Goal: Task Accomplishment & Management: Manage account settings

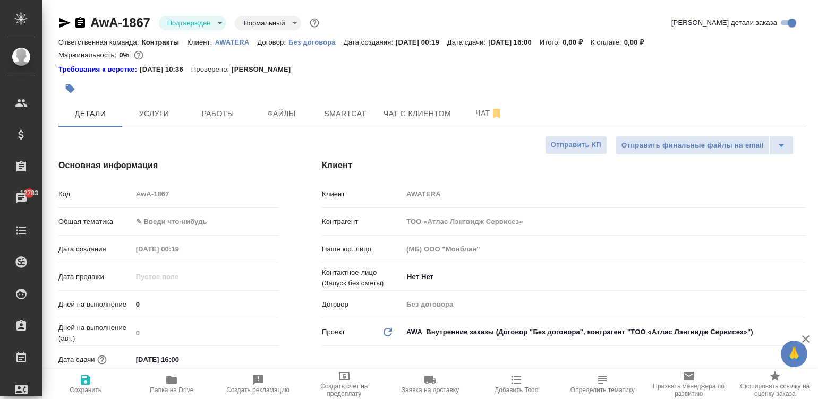
select select "RU"
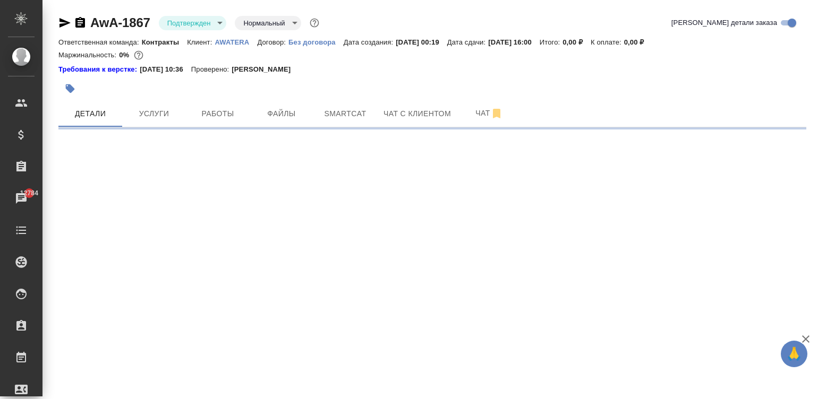
select select "RU"
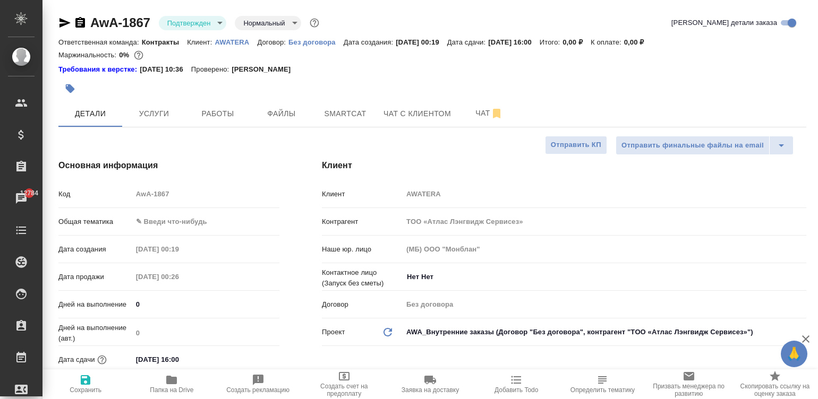
type textarea "x"
type input "ЦО"
type textarea "x"
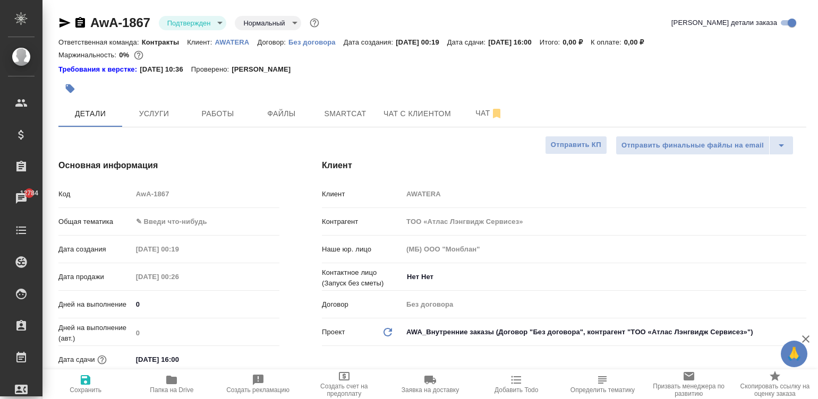
type textarea "x"
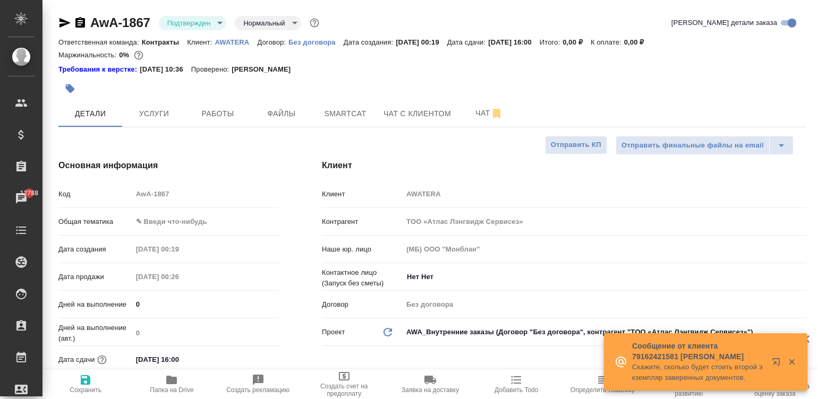
type textarea "x"
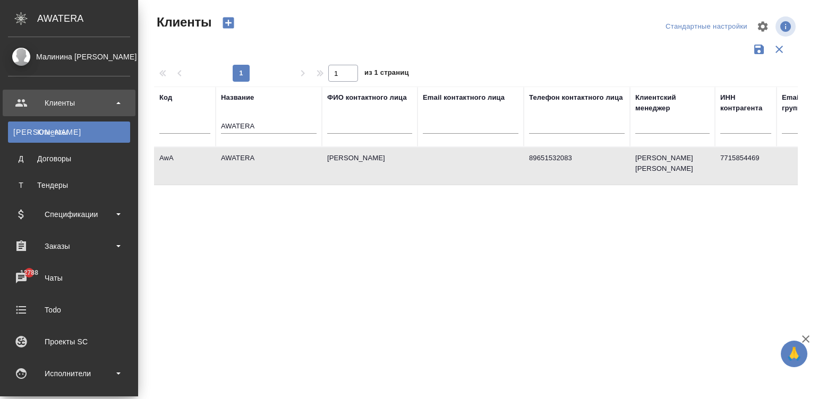
select select "RU"
click at [22, 368] on icon at bounding box center [21, 373] width 13 height 13
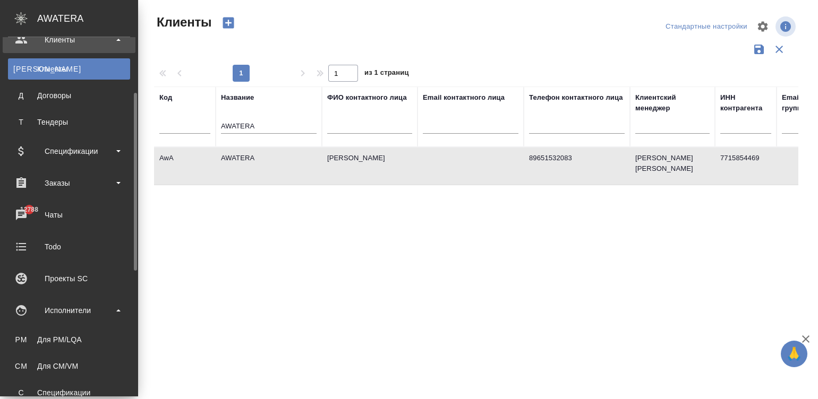
scroll to position [80, 0]
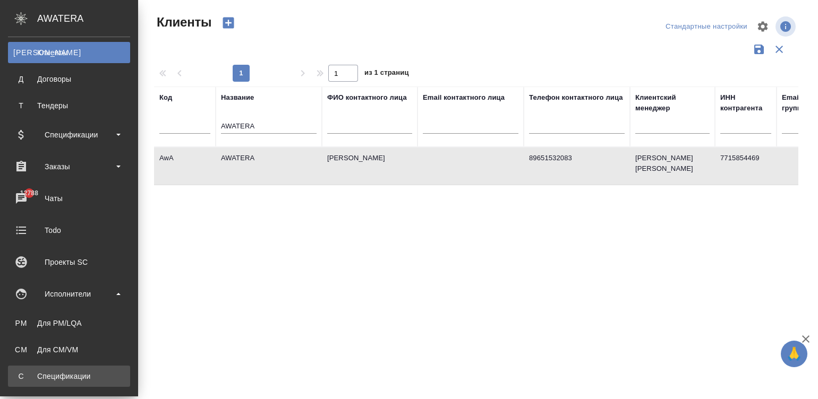
drag, startPoint x: 0, startPoint y: 0, endPoint x: 22, endPoint y: 368, distance: 368.7
click at [22, 368] on link "С Спецификации" at bounding box center [69, 376] width 122 height 21
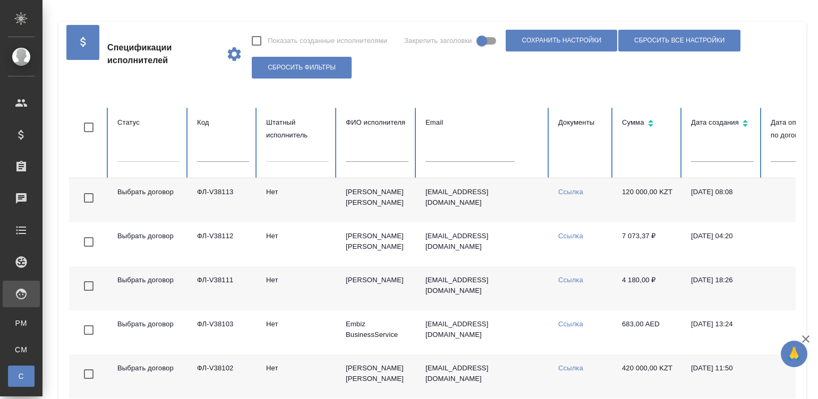
click at [405, 209] on td "[PERSON_NAME] [PERSON_NAME]" at bounding box center [377, 200] width 80 height 44
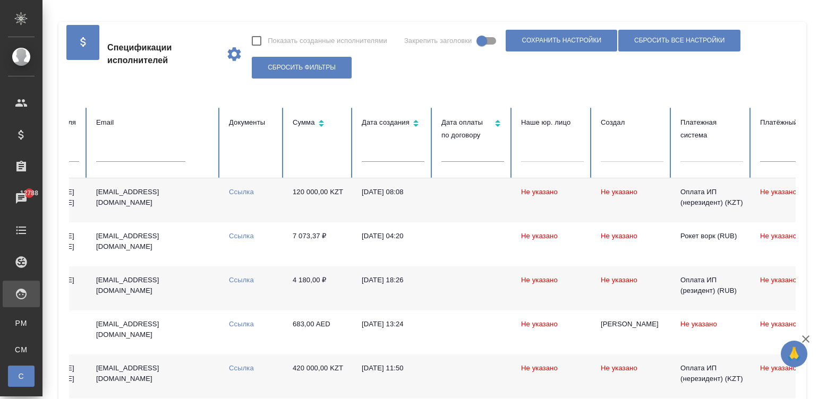
scroll to position [0, 410]
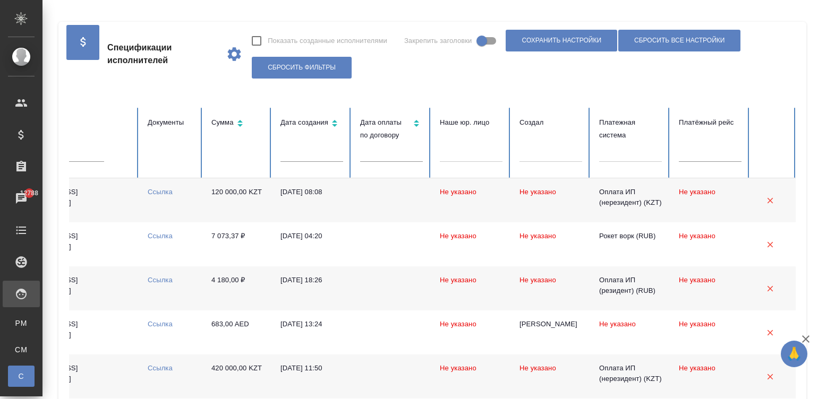
click at [626, 153] on div at bounding box center [630, 151] width 63 height 15
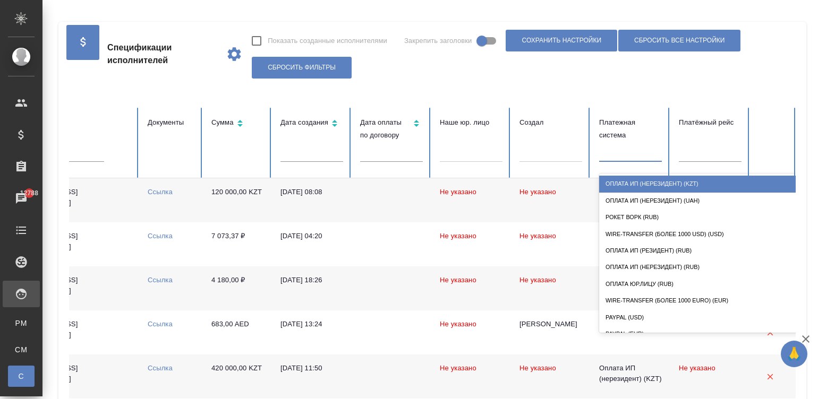
click at [659, 181] on div "Оплата ИП (нерезидент) (KZT)" at bounding box center [705, 184] width 212 height 16
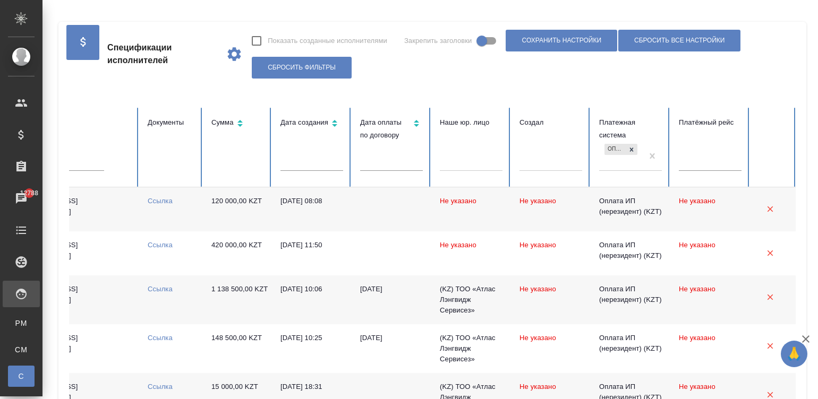
click at [374, 212] on td at bounding box center [392, 209] width 80 height 44
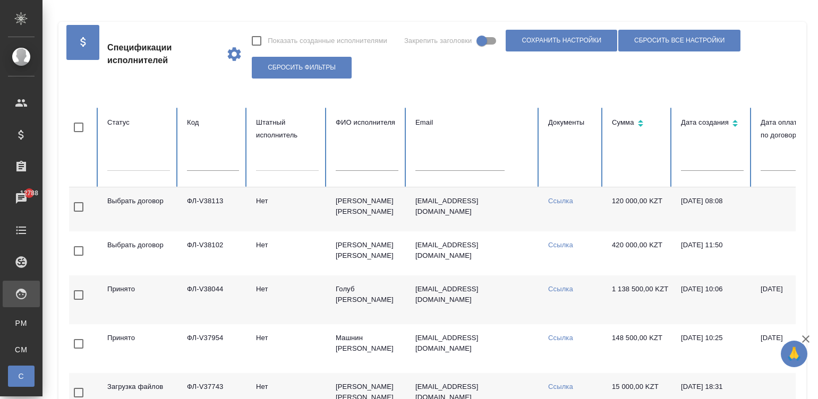
scroll to position [0, 0]
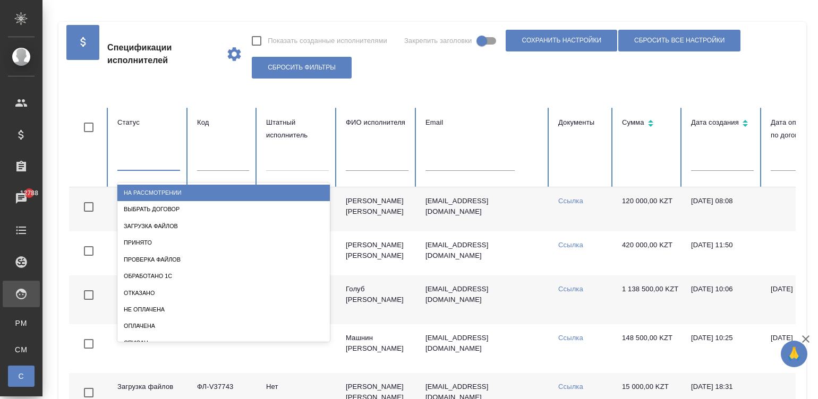
click at [149, 161] on div at bounding box center [148, 159] width 63 height 15
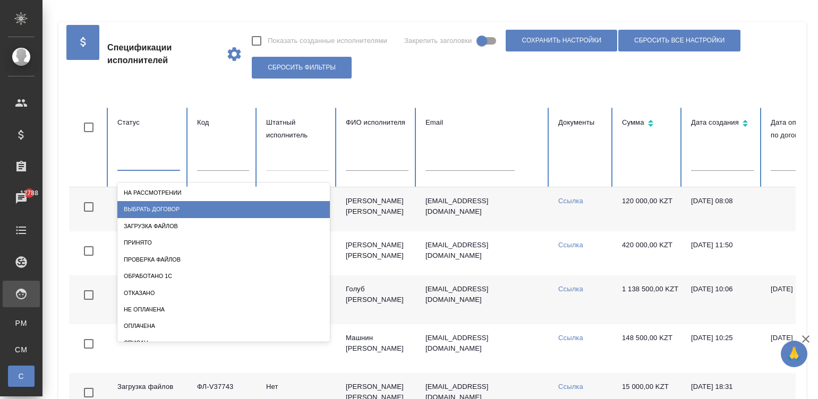
click at [176, 211] on div "Выбрать договор" at bounding box center [223, 209] width 212 height 16
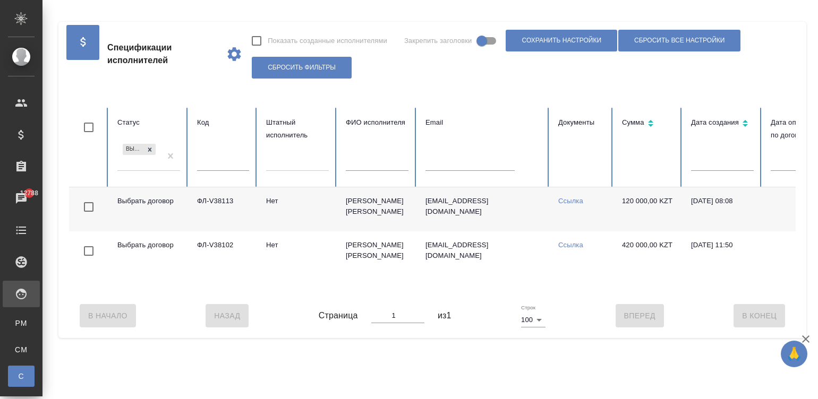
click at [272, 212] on td "Нет" at bounding box center [298, 209] width 80 height 44
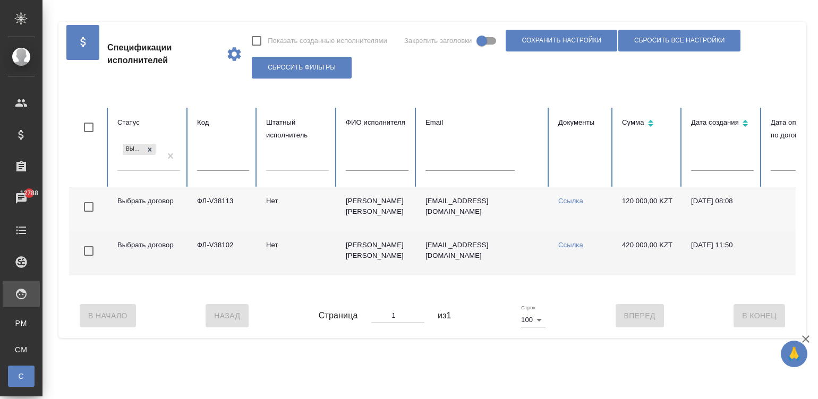
click at [341, 249] on td "Байдилдинова Асем" at bounding box center [377, 254] width 80 height 44
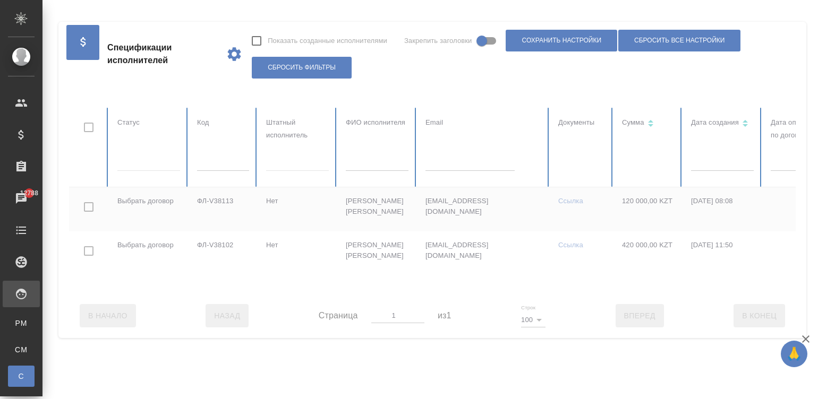
click at [125, 162] on div at bounding box center [637, 201] width 1137 height 186
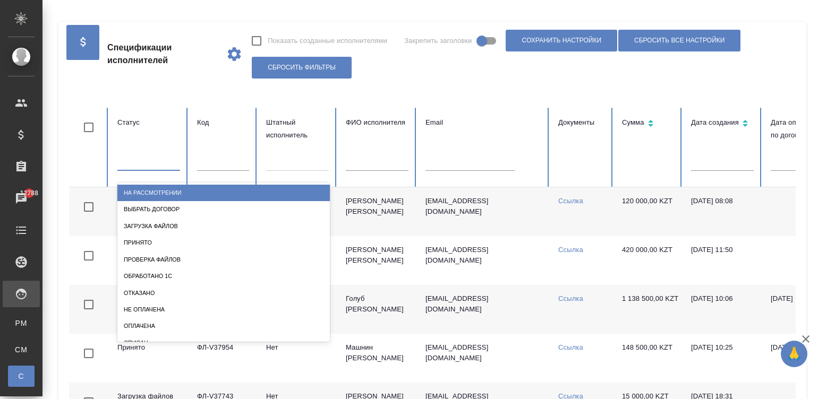
click at [125, 162] on div at bounding box center [148, 159] width 63 height 15
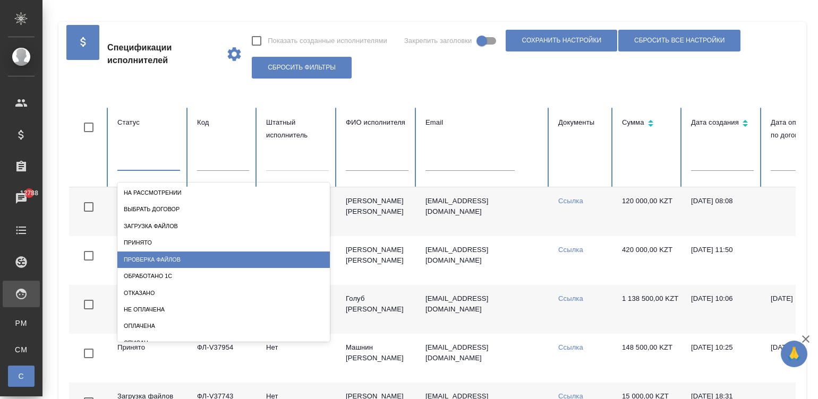
click at [196, 254] on div "Проверка файлов" at bounding box center [223, 260] width 212 height 16
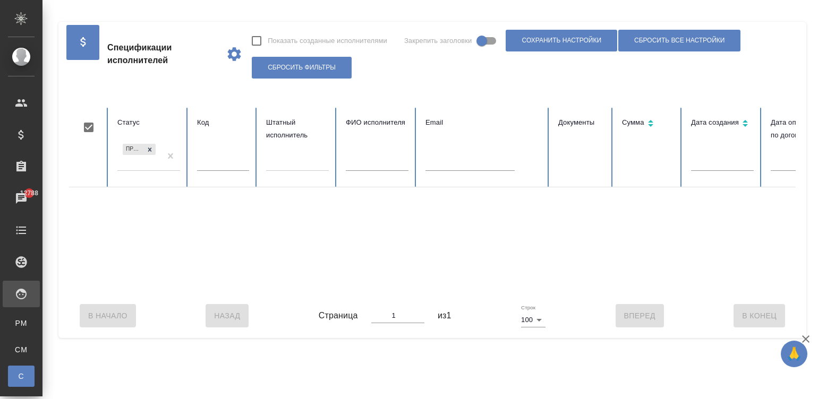
click at [566, 305] on div "В Начало Назад Страница 1 из 1 Строк 100 100 Вперед В Конец" at bounding box center [432, 316] width 726 height 45
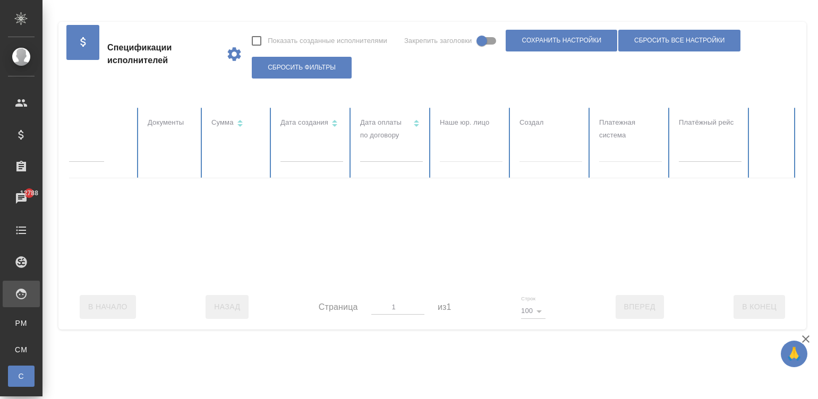
checkbox input "false"
click at [649, 155] on div at bounding box center [630, 151] width 63 height 15
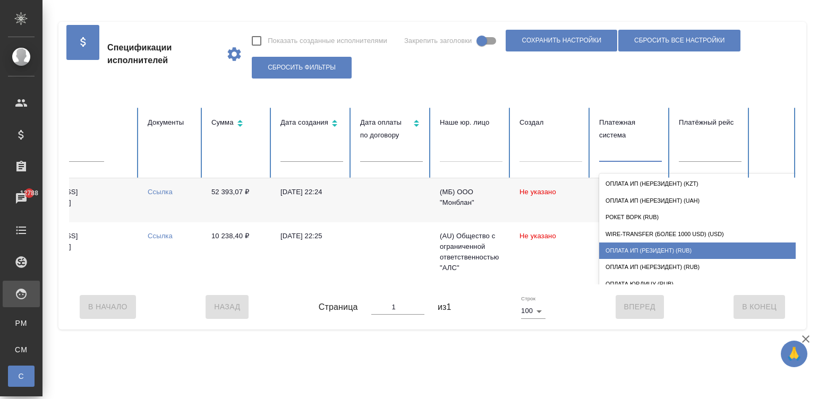
click at [676, 243] on div "Оплата ИП (резидент) (RUB)" at bounding box center [705, 251] width 212 height 16
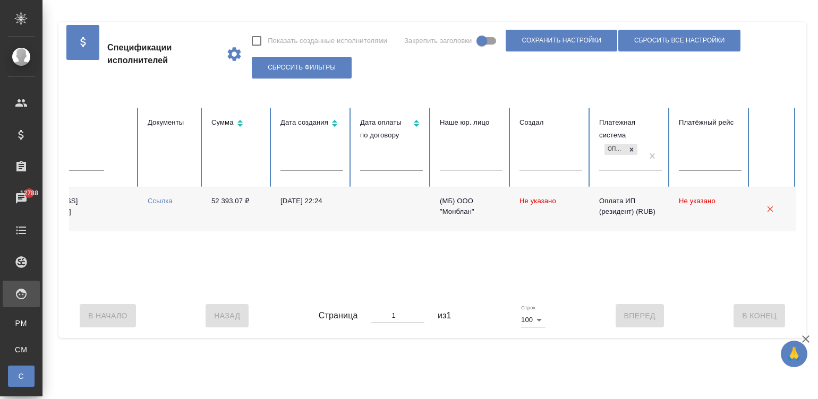
scroll to position [0, 0]
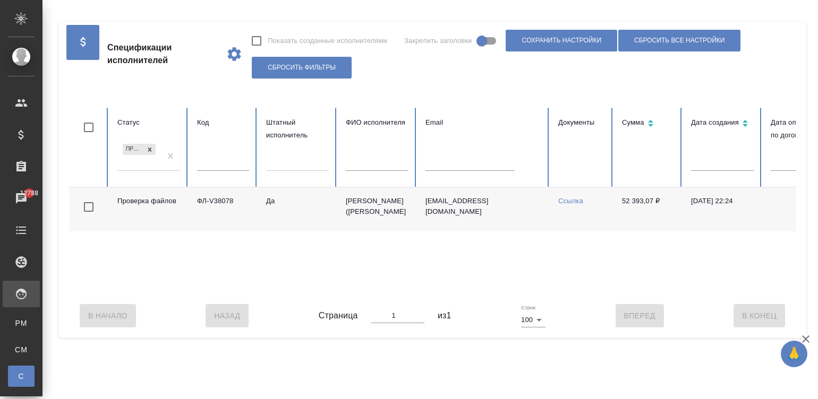
click at [148, 293] on div "Проверка файлов ФЛ-V38078 Да Васильева (Селищева) Александра Андреевна a.vasile…" at bounding box center [637, 240] width 1137 height 106
click at [231, 207] on td "ФЛ-V38078" at bounding box center [223, 209] width 69 height 44
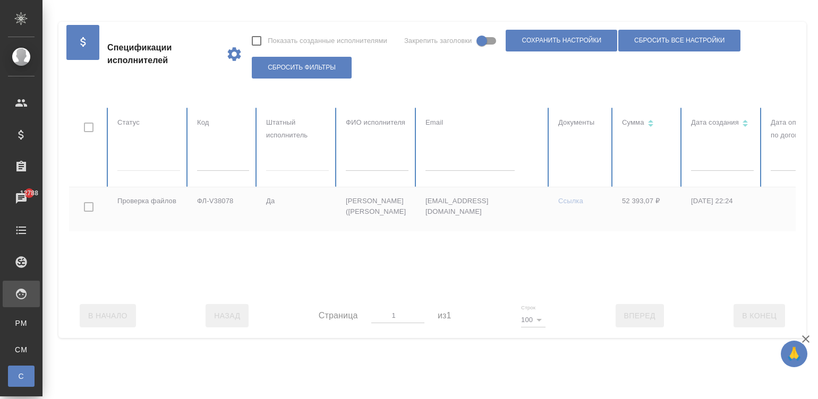
click at [131, 160] on div at bounding box center [637, 201] width 1137 height 186
click at [131, 160] on div at bounding box center [148, 160] width 63 height 15
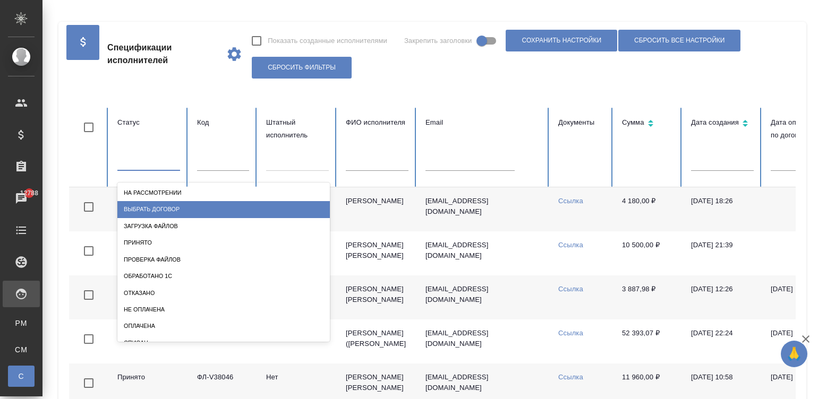
click at [196, 210] on div "Выбрать договор" at bounding box center [223, 209] width 212 height 16
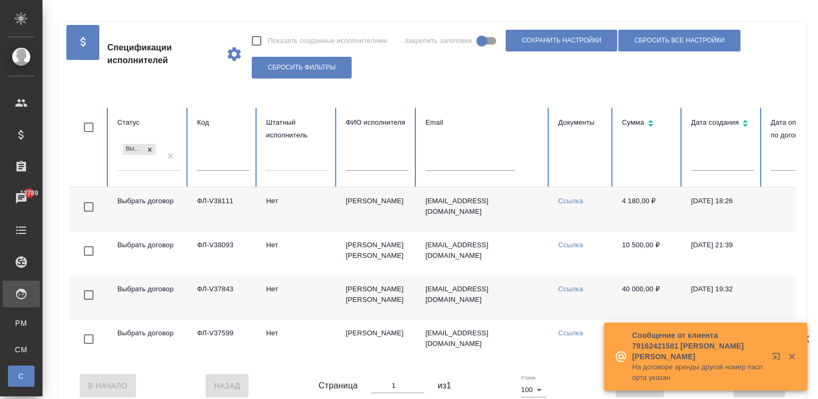
click at [339, 212] on td "Шарина Юлия Викторовна" at bounding box center [377, 209] width 80 height 44
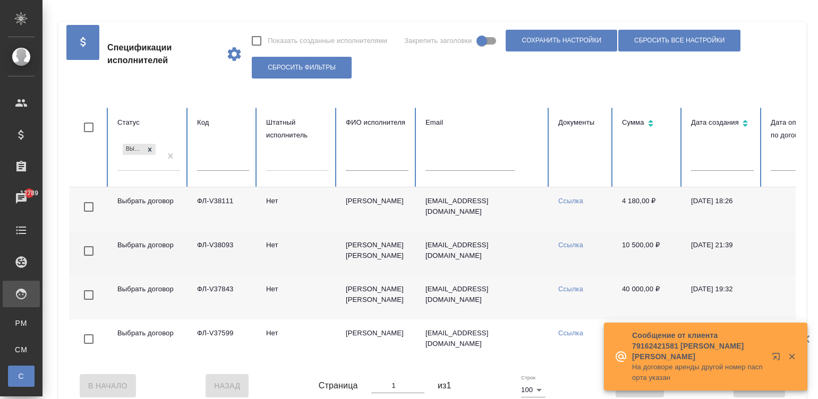
click at [355, 255] on td "Шаталова Анастасия Евгеньевна" at bounding box center [377, 254] width 80 height 44
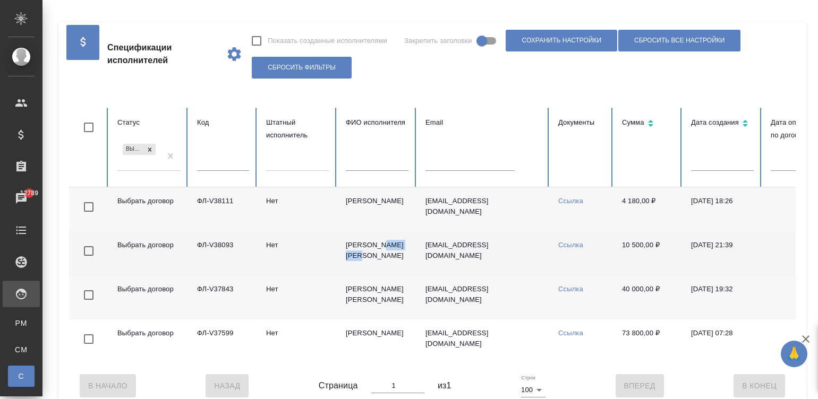
click at [355, 255] on td "Шаталова Анастасия Евгеньевна" at bounding box center [377, 254] width 80 height 44
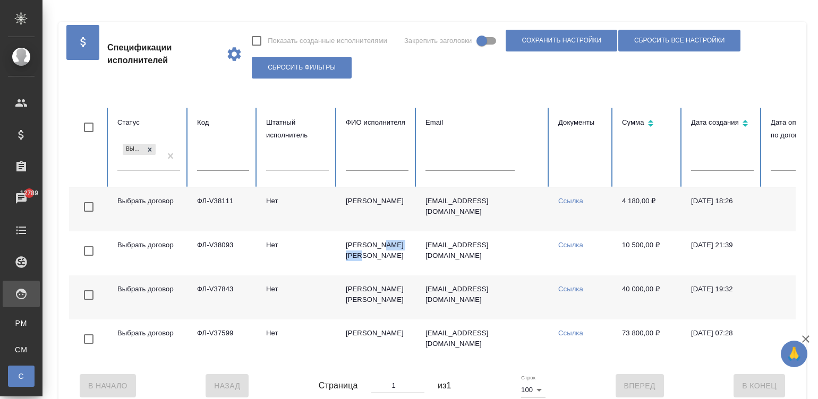
click at [396, 300] on td "[PERSON_NAME]" at bounding box center [377, 298] width 80 height 44
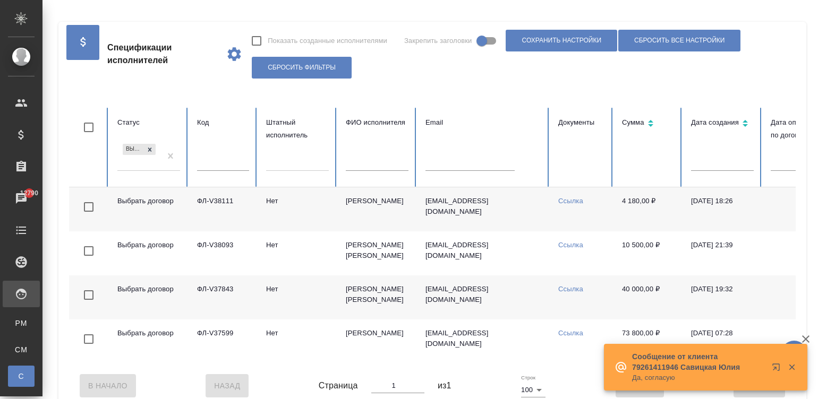
click at [364, 303] on td "[PERSON_NAME]" at bounding box center [377, 298] width 80 height 44
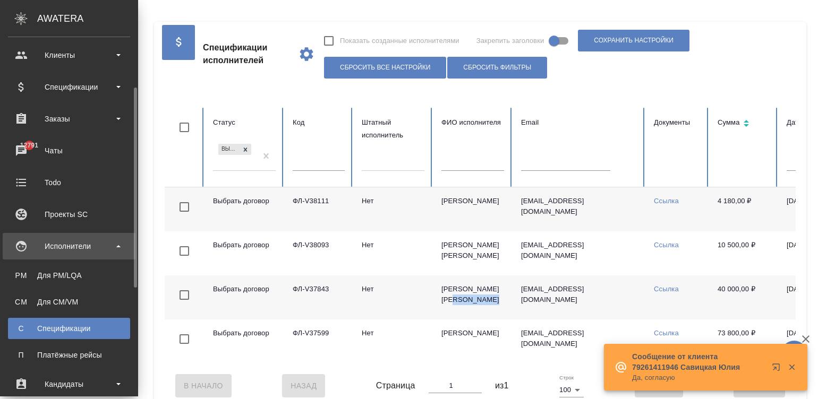
scroll to position [63, 0]
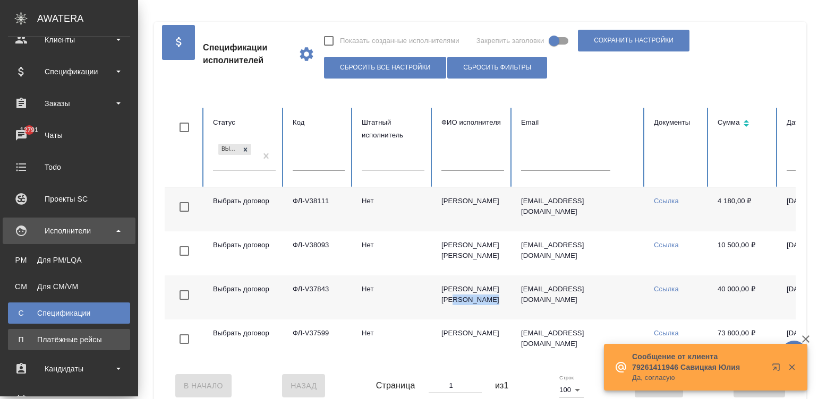
click at [91, 337] on div "Платёжные рейсы" at bounding box center [69, 340] width 112 height 11
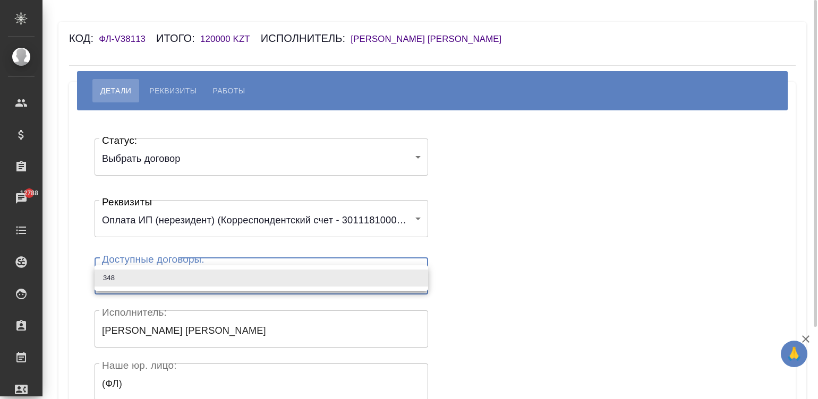
click at [164, 280] on body "🙏 .cls-1 fill:#fff; AWATERA Малинина Мария m.malinina Клиенты Спецификации Зака…" at bounding box center [409, 199] width 818 height 399
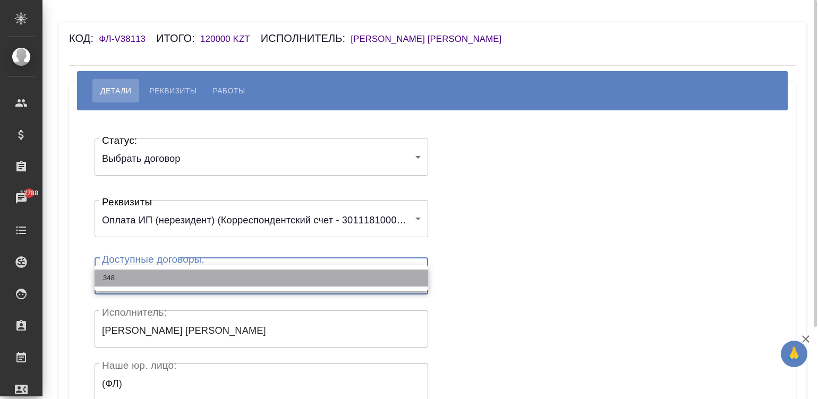
click at [164, 280] on li "348" at bounding box center [261, 278] width 333 height 17
type input "65140b95375835e9379c07e7"
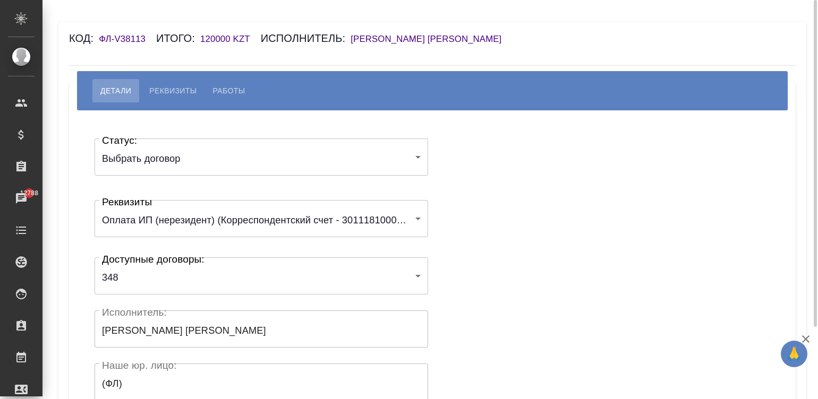
click at [484, 244] on div "Статус: Выбрать договор chooseContract Статус: Реквизиты Оплата ИП (нерезидент)…" at bounding box center [432, 318] width 684 height 384
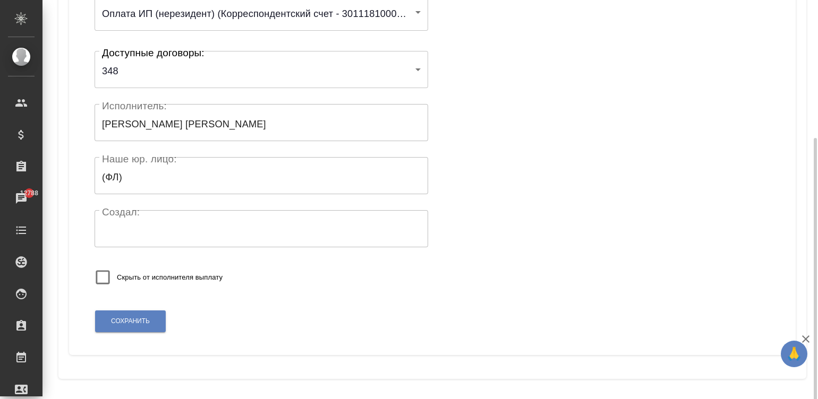
scroll to position [208, 0]
click at [130, 311] on button "Сохранить" at bounding box center [130, 321] width 71 height 22
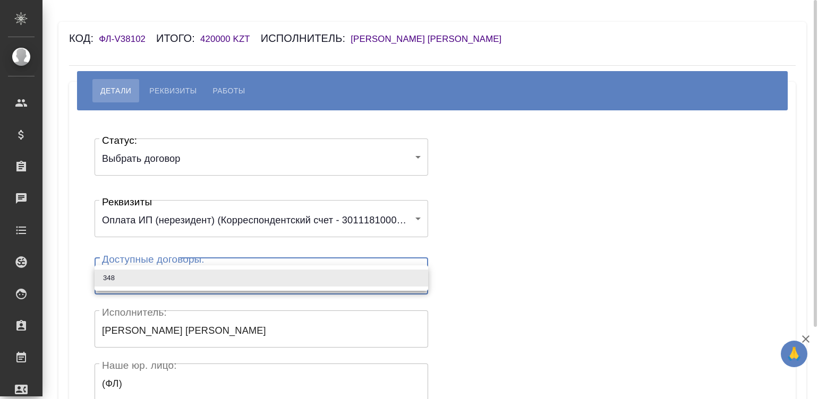
click at [189, 277] on body "🙏 .cls-1 fill:#fff; AWATERA Малинина Мария m.malinina Клиенты Спецификации Зака…" at bounding box center [409, 199] width 818 height 399
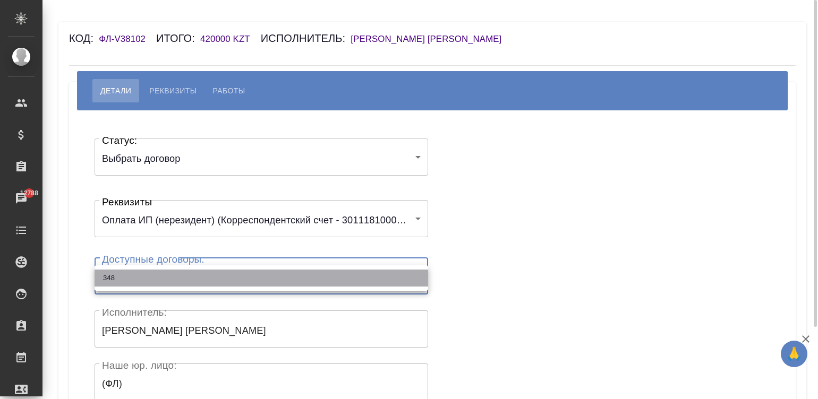
click at [189, 277] on li "348" at bounding box center [261, 278] width 333 height 17
type input "65140b95375835e9379c07e7"
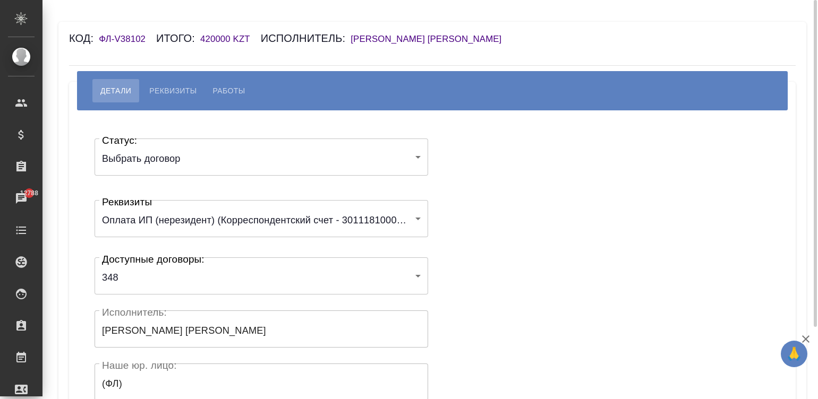
click at [489, 220] on div "Статус: Выбрать договор chooseContract Статус: Реквизиты Оплата ИП (нерезидент)…" at bounding box center [432, 318] width 684 height 384
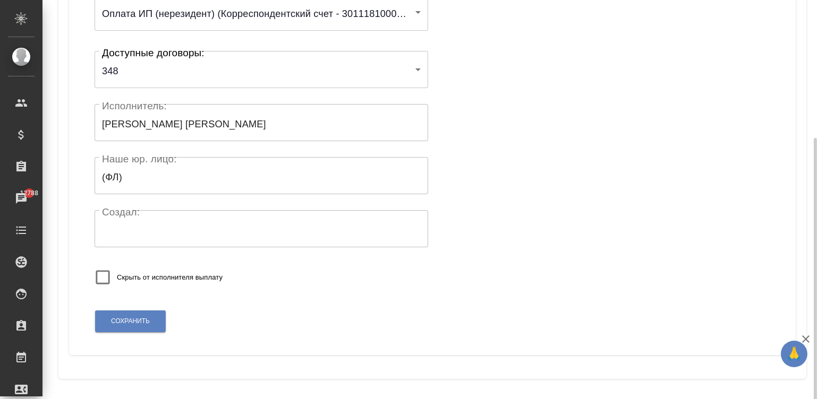
scroll to position [208, 0]
click at [116, 321] on span "Сохранить" at bounding box center [130, 320] width 39 height 9
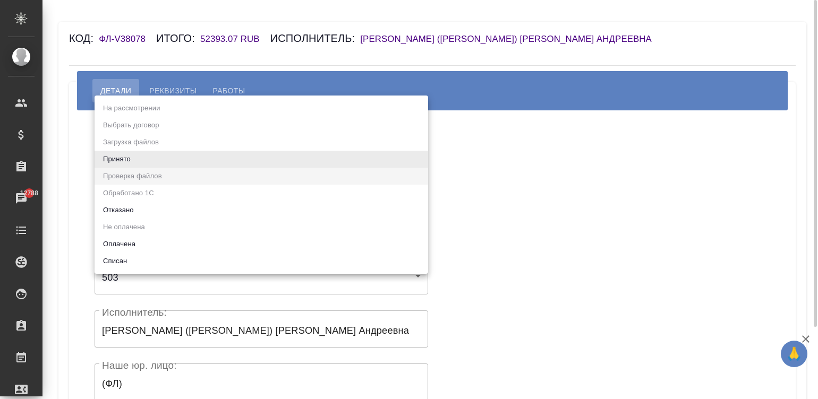
click at [191, 164] on body "🙏 .cls-1 fill:#fff; AWATERA [PERSON_NAME][PERSON_NAME] Спецификации Заказы 1278…" at bounding box center [409, 199] width 818 height 399
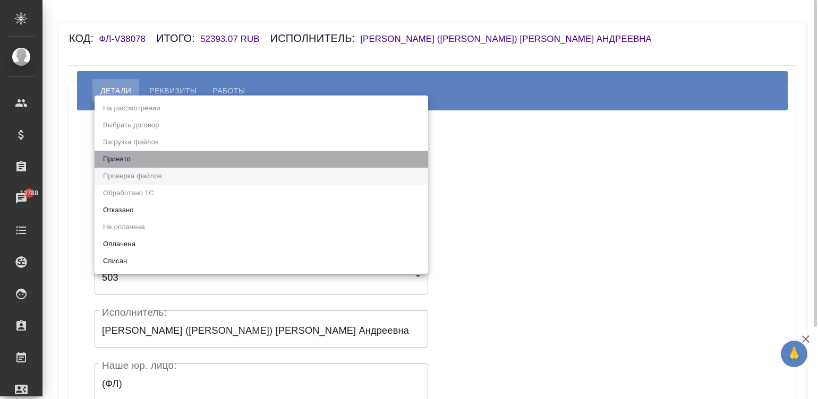
click at [191, 164] on li "Принято" at bounding box center [261, 159] width 333 height 17
type input "accepted"
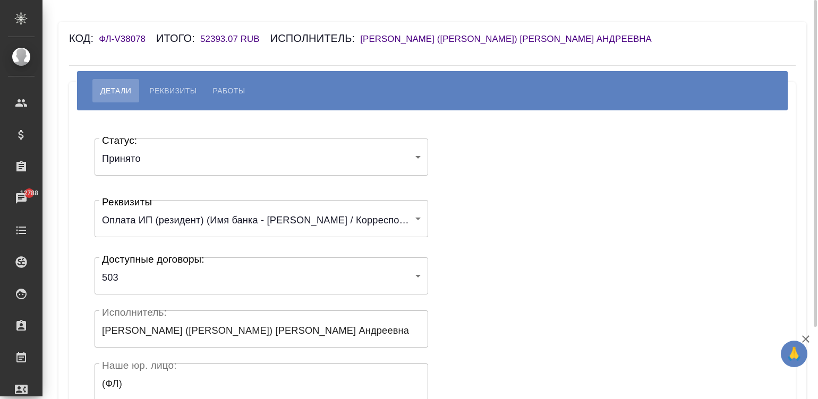
click at [481, 155] on div "Статус: Принято accepted Статус: Реквизиты Оплата ИП (резидент) (Имя банка - [P…" at bounding box center [432, 318] width 684 height 384
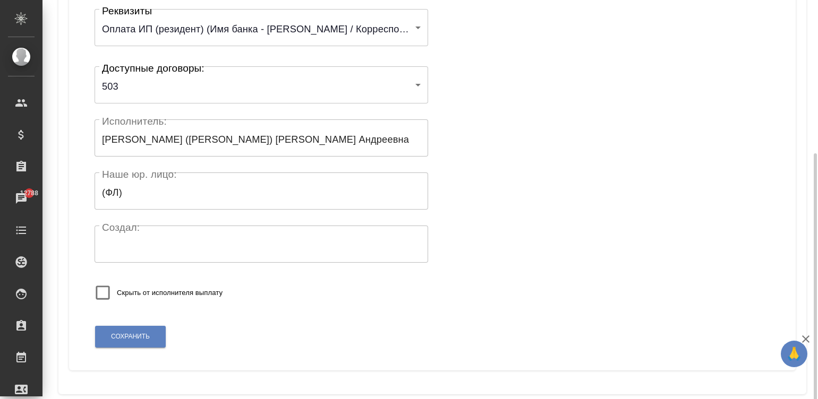
scroll to position [208, 0]
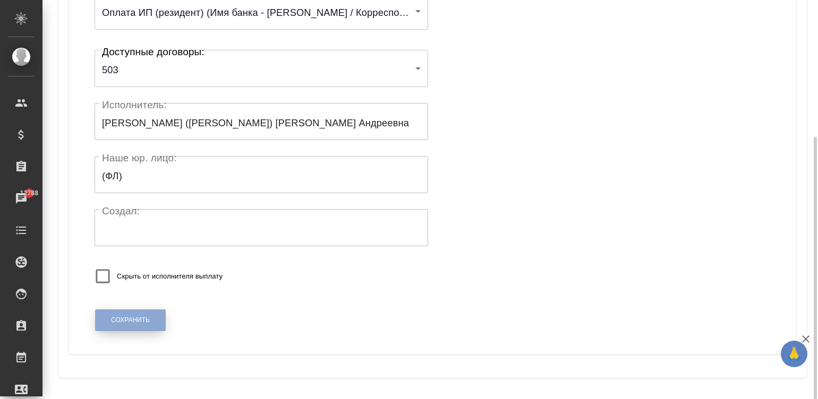
click at [143, 320] on span "Сохранить" at bounding box center [130, 320] width 39 height 9
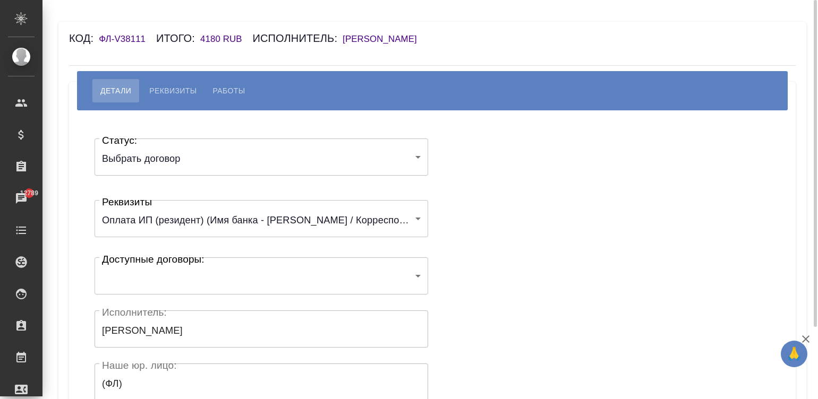
click at [170, 282] on body "🙏 .cls-1 fill:#fff; AWATERA Малинина Мария m.malinina Клиенты Спецификации Зака…" at bounding box center [409, 199] width 818 height 399
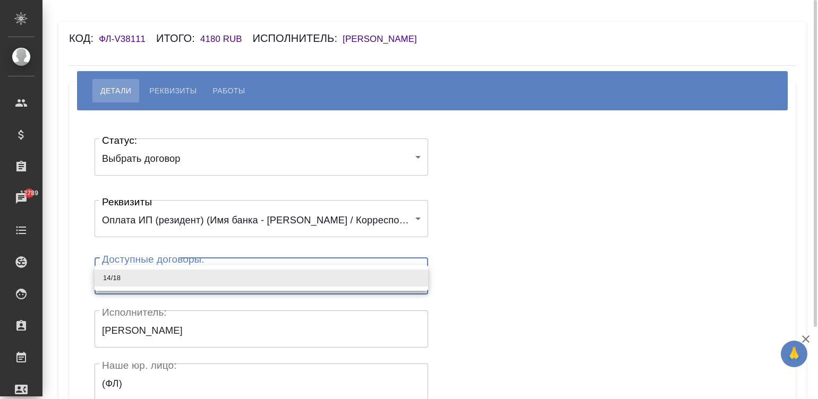
click at [170, 282] on li "14/18" at bounding box center [261, 278] width 333 height 17
type input "61f2cb258df45652605d21e9"
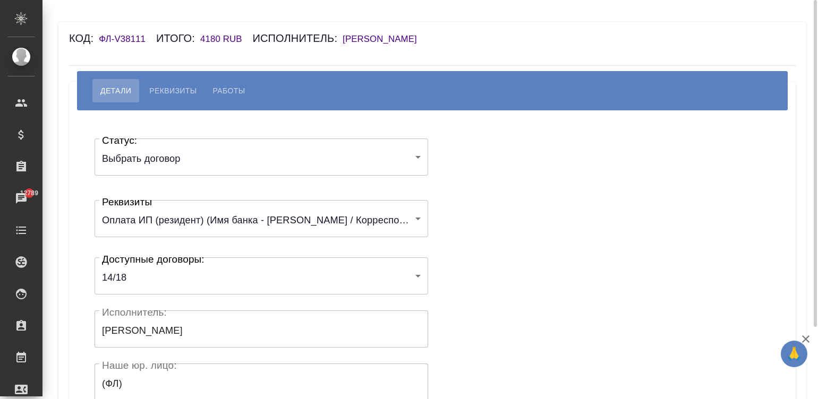
click at [492, 217] on div "Статус: Выбрать договор chooseContract Статус: Реквизиты Оплата ИП (резидент) (…" at bounding box center [432, 318] width 684 height 384
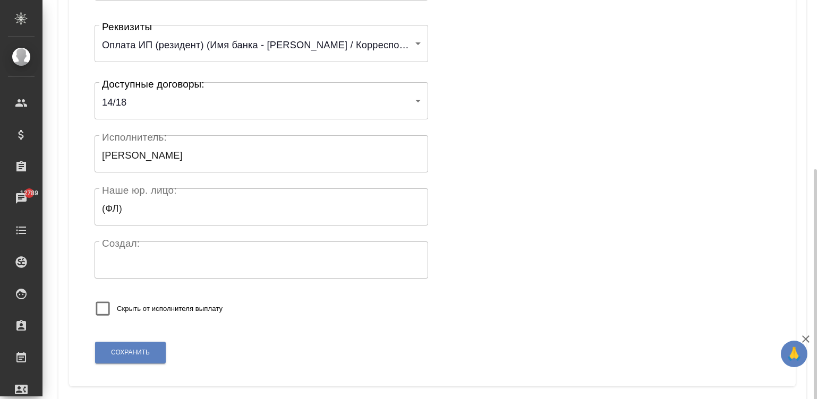
scroll to position [208, 0]
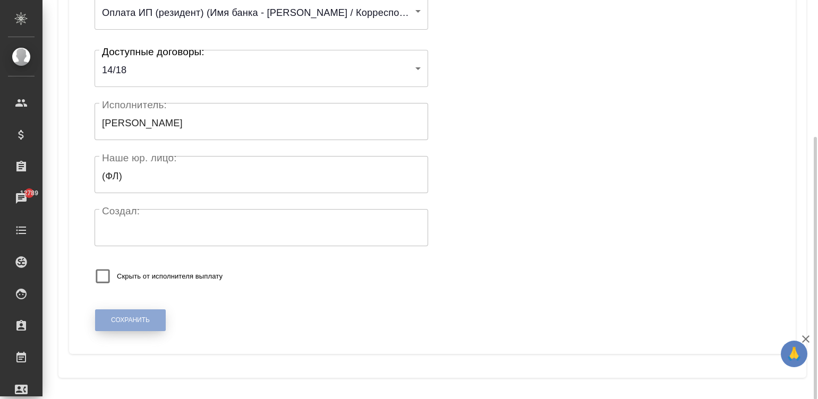
click at [141, 321] on span "Сохранить" at bounding box center [130, 320] width 39 height 9
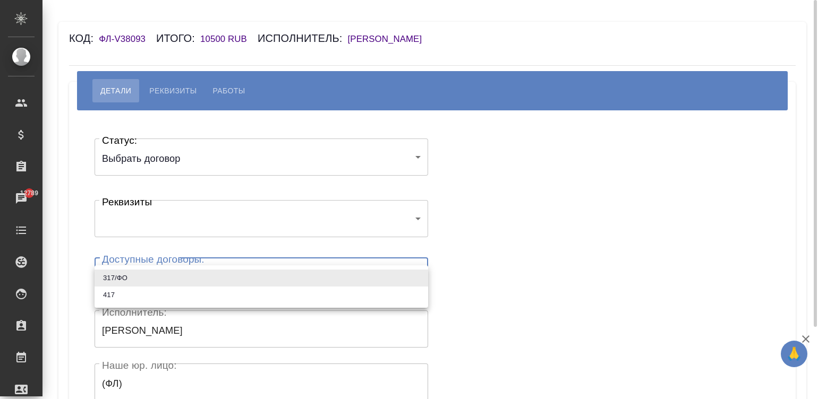
click at [121, 285] on body "🙏 .cls-1 fill:#fff; AWATERA Малинина Мария m.malinina Клиенты Спецификации Зака…" at bounding box center [409, 199] width 818 height 399
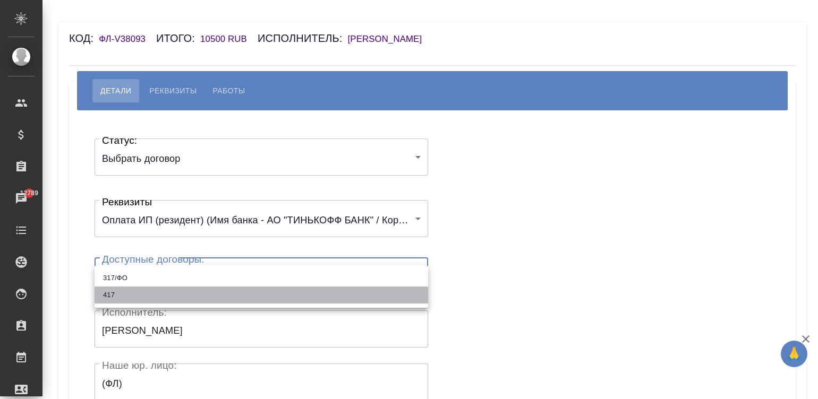
click at [109, 299] on li "417" at bounding box center [261, 295] width 333 height 17
type input "67aaef8a37d59d8c89494ca1"
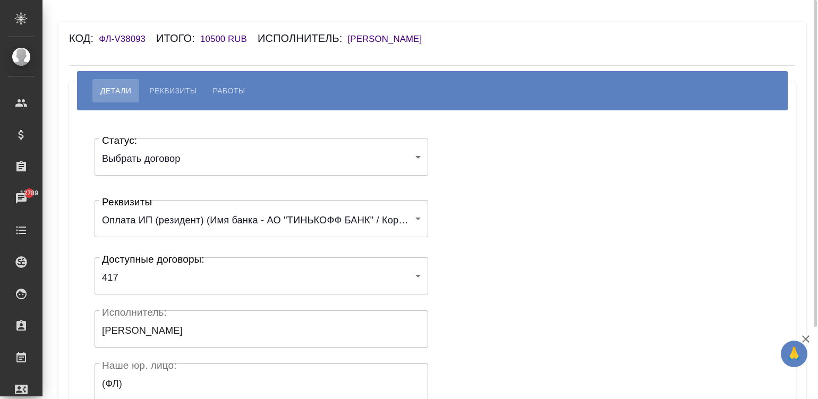
click at [553, 202] on div "Статус: Выбрать договор chooseContract Статус: Реквизиты Оплата ИП (резидент) (…" at bounding box center [432, 318] width 684 height 384
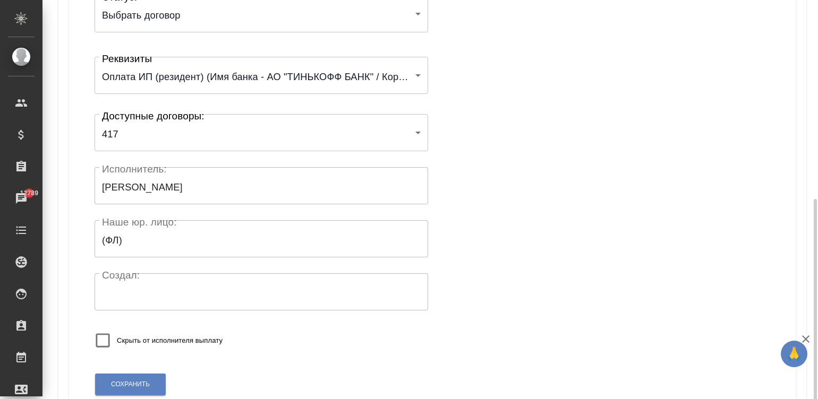
scroll to position [208, 0]
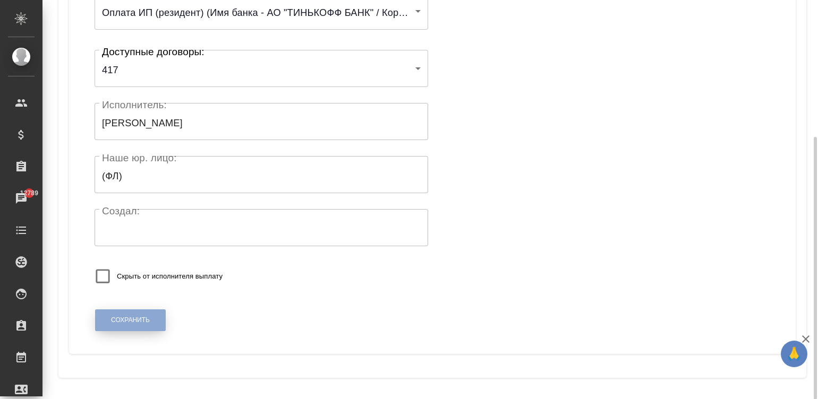
click at [143, 313] on button "Сохранить" at bounding box center [130, 321] width 71 height 22
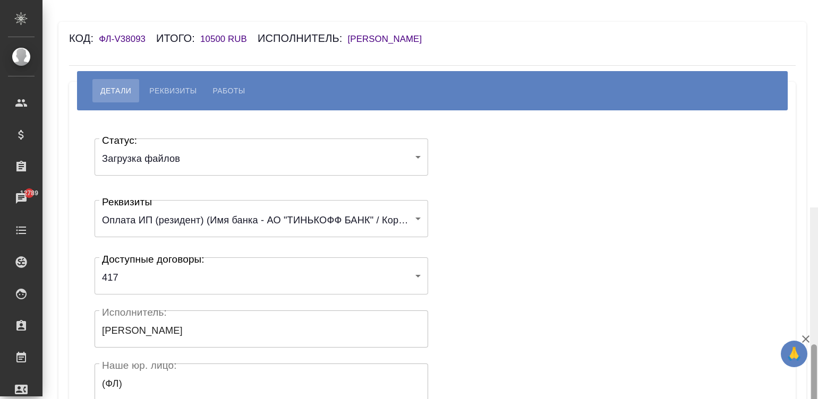
scroll to position [208, 0]
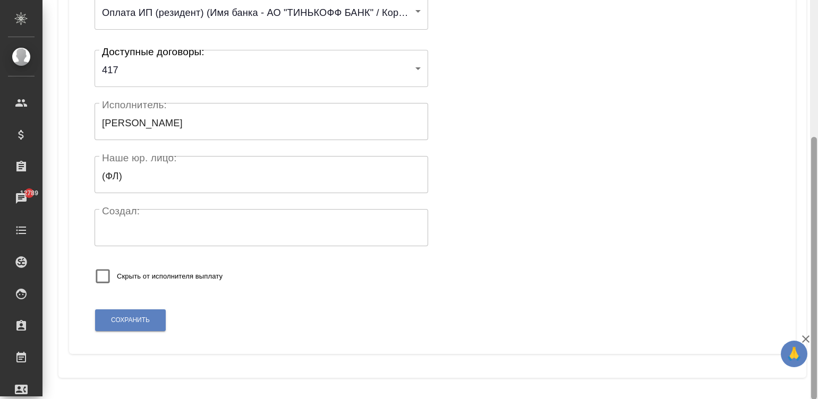
click at [816, 388] on div at bounding box center [814, 200] width 8 height 400
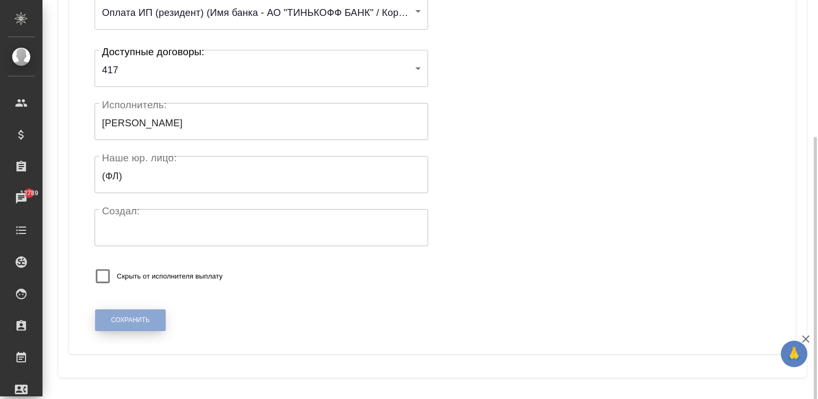
click at [120, 316] on span "Сохранить" at bounding box center [130, 320] width 39 height 9
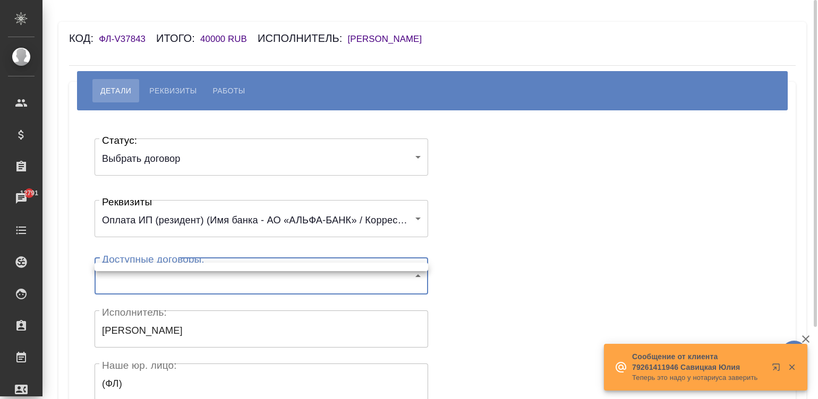
click at [236, 285] on body "🙏 .cls-1 fill:#fff; AWATERA [PERSON_NAME][PERSON_NAME] Спецификации Заказы 1279…" at bounding box center [409, 199] width 818 height 399
click at [502, 216] on div at bounding box center [409, 199] width 818 height 399
